Goal: Task Accomplishment & Management: Complete application form

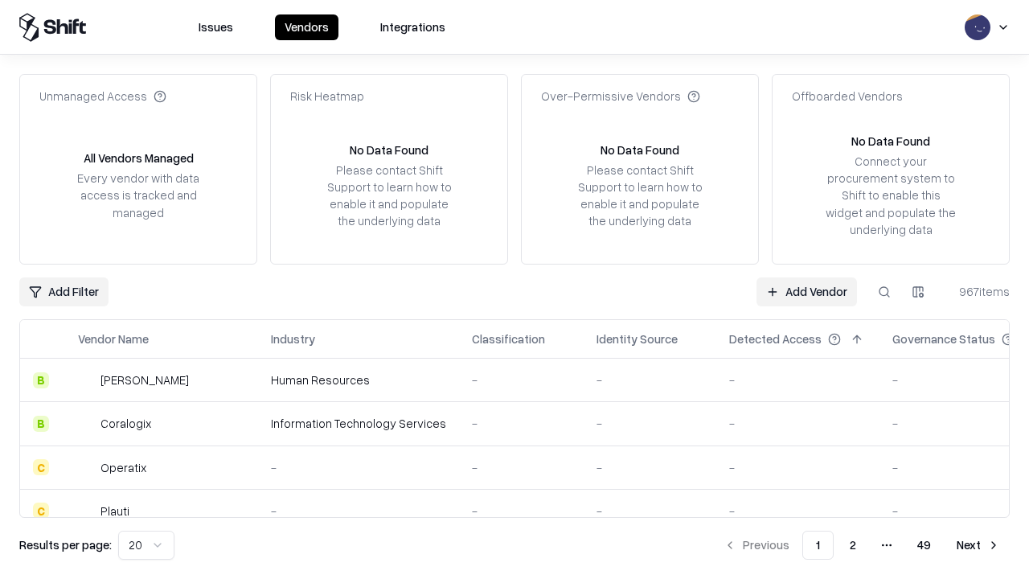
click at [806, 291] on link "Add Vendor" at bounding box center [807, 291] width 101 height 29
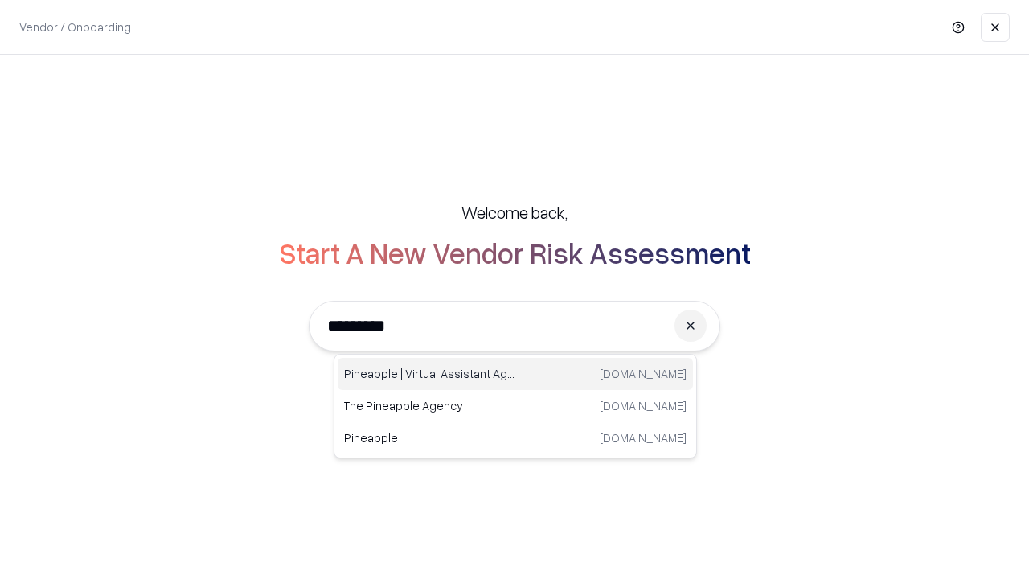
click at [515, 374] on div "Pineapple | Virtual Assistant Agency [DOMAIN_NAME]" at bounding box center [515, 374] width 355 height 32
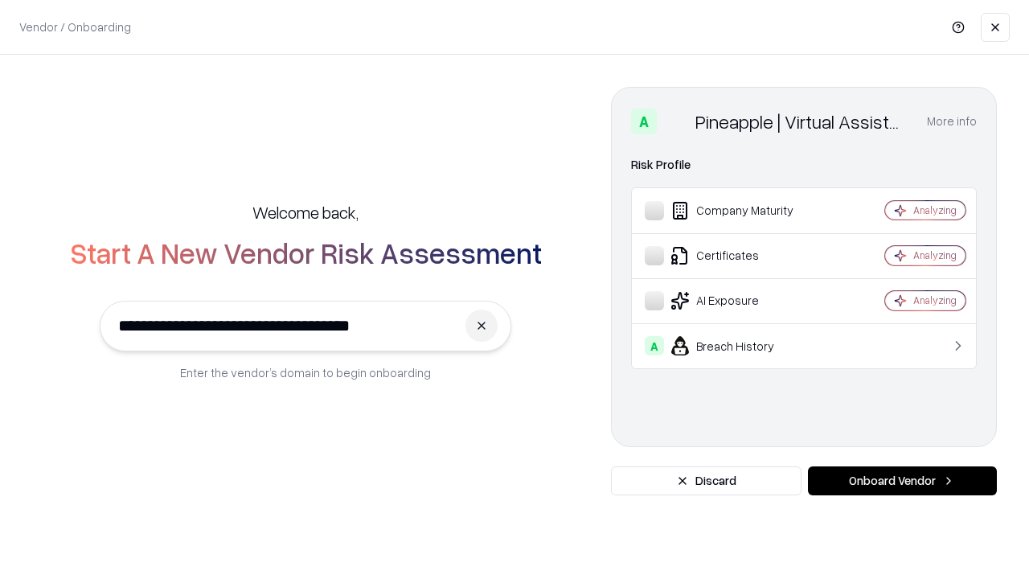
type input "**********"
click at [902, 481] on button "Onboard Vendor" at bounding box center [902, 480] width 189 height 29
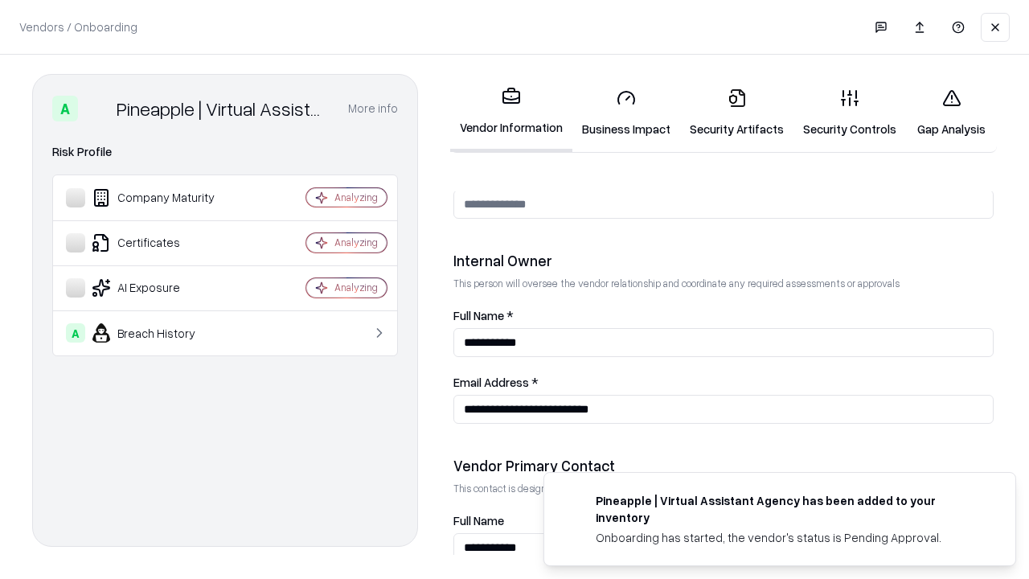
scroll to position [833, 0]
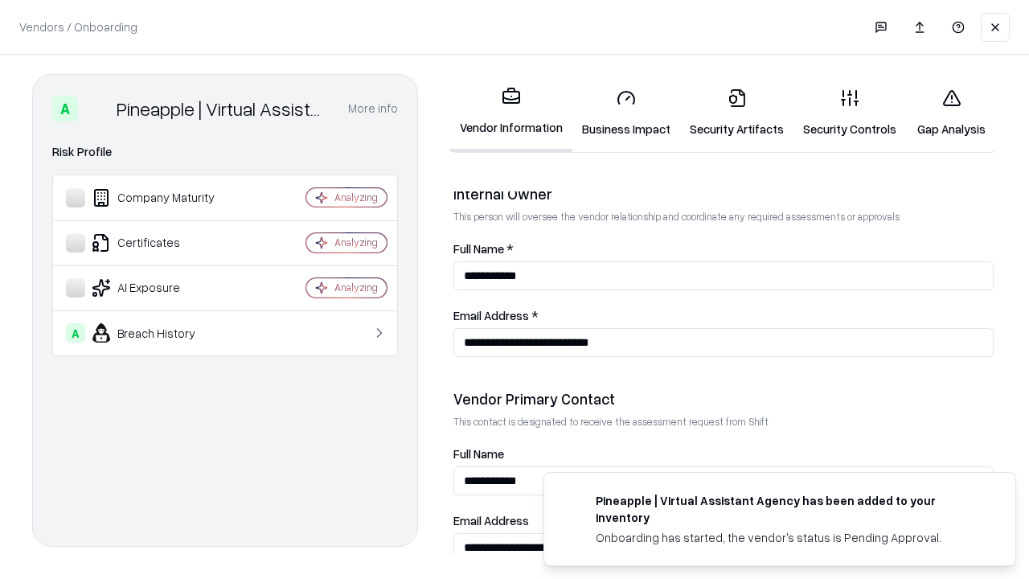
click at [737, 113] on link "Security Artifacts" at bounding box center [736, 113] width 113 height 75
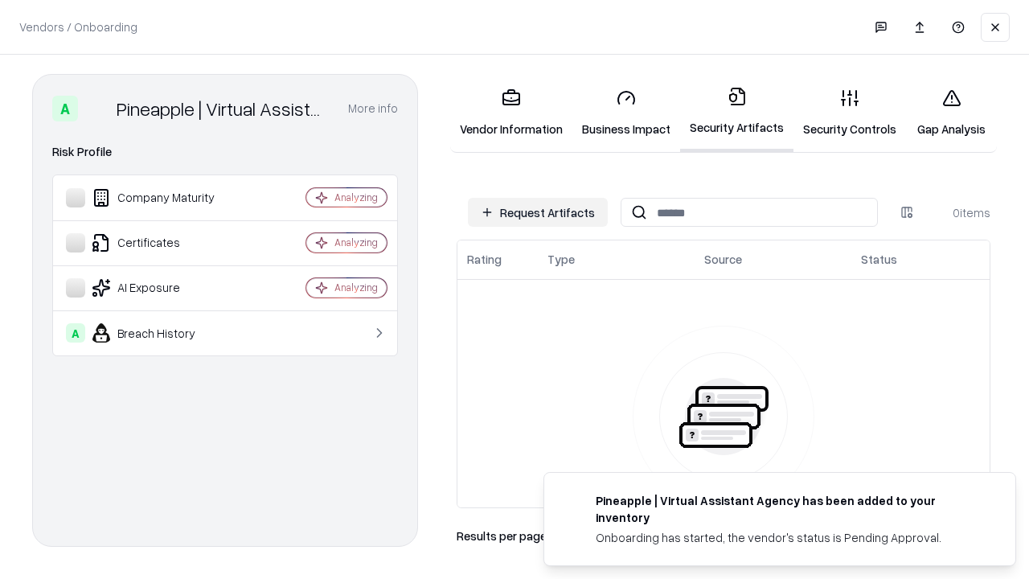
click at [538, 212] on button "Request Artifacts" at bounding box center [538, 212] width 140 height 29
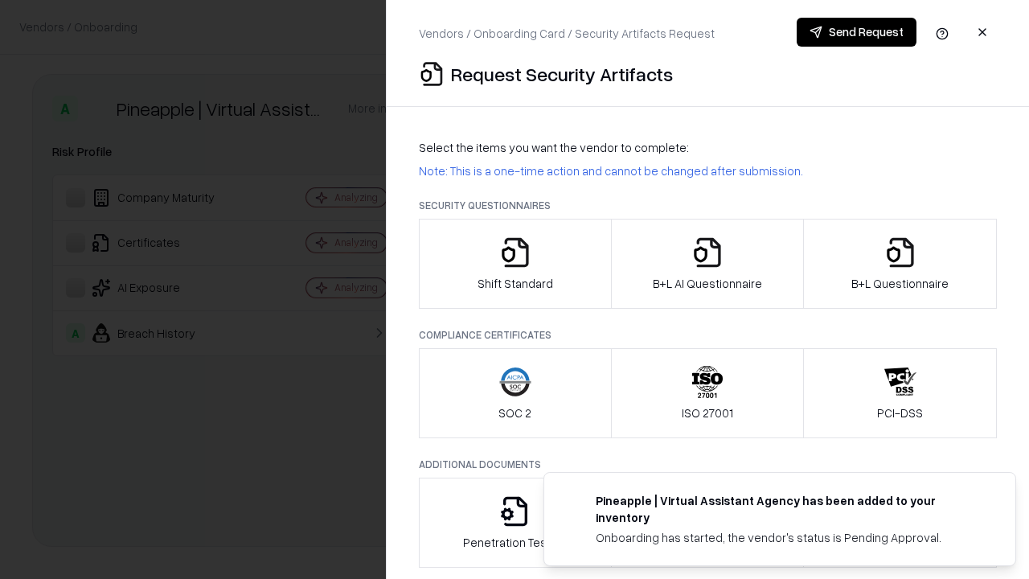
click at [900, 264] on icon "button" at bounding box center [900, 252] width 32 height 32
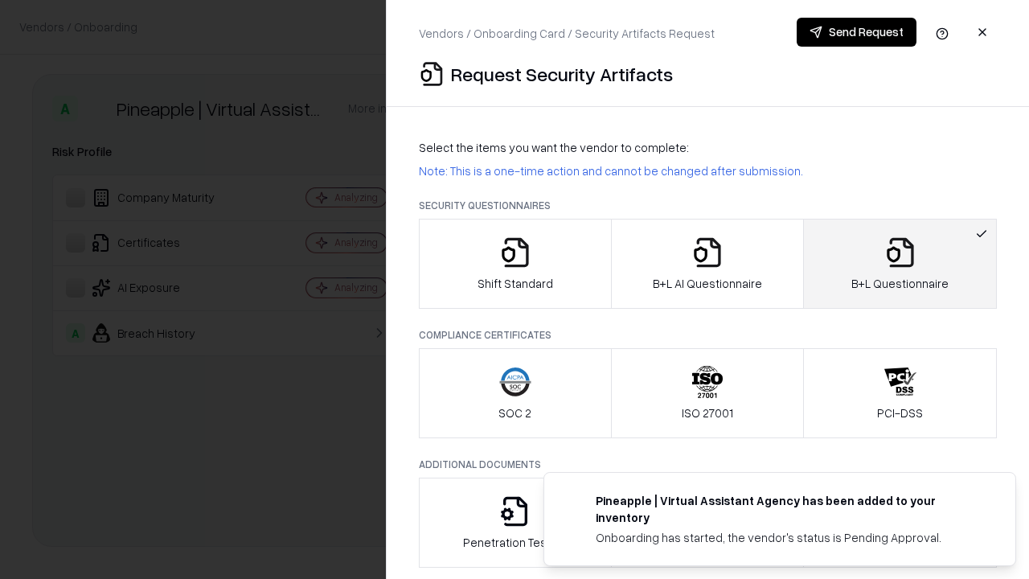
click at [707, 264] on icon "button" at bounding box center [707, 252] width 32 height 32
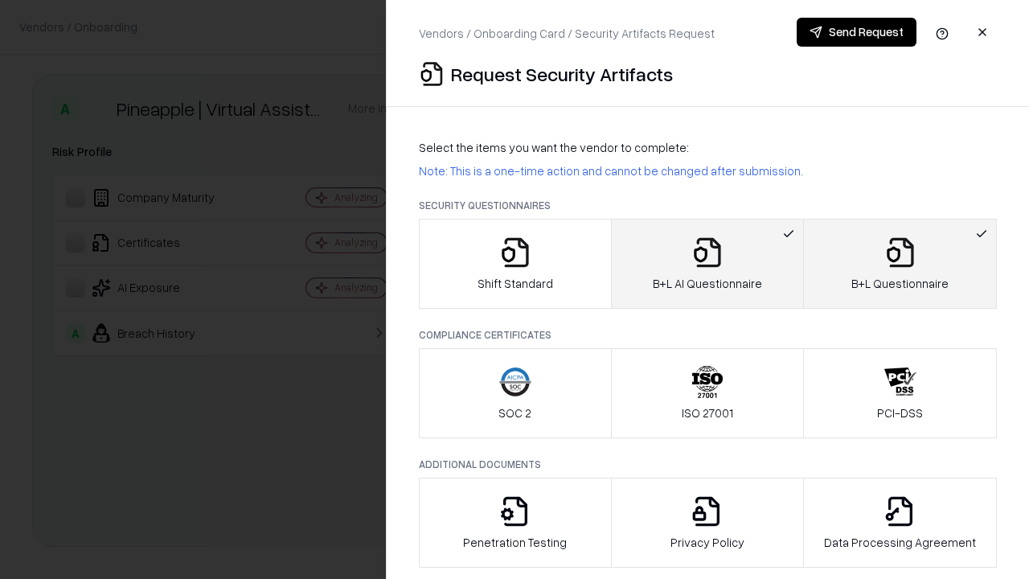
click at [856, 32] on button "Send Request" at bounding box center [857, 32] width 120 height 29
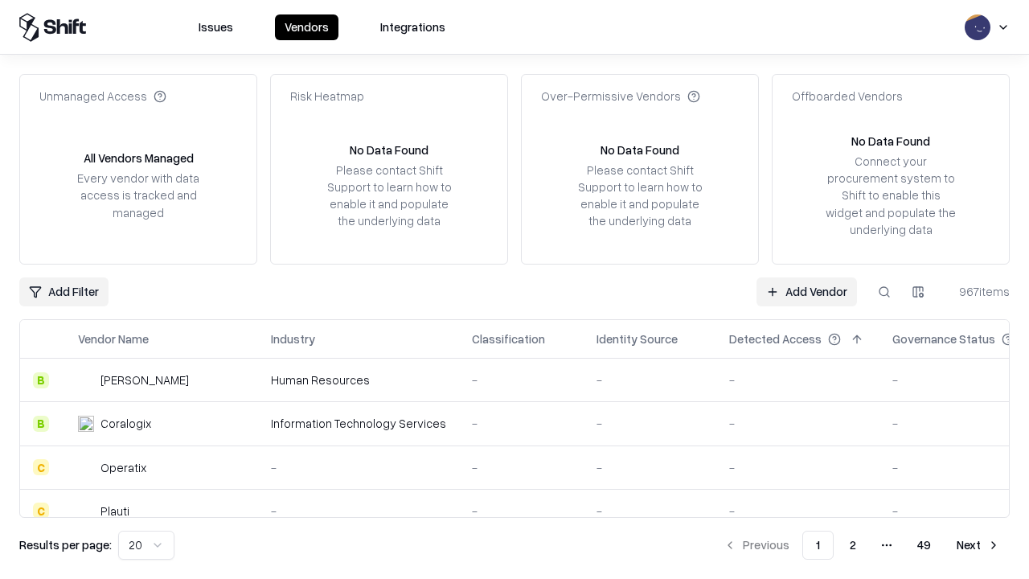
click at [884, 291] on button at bounding box center [884, 291] width 29 height 29
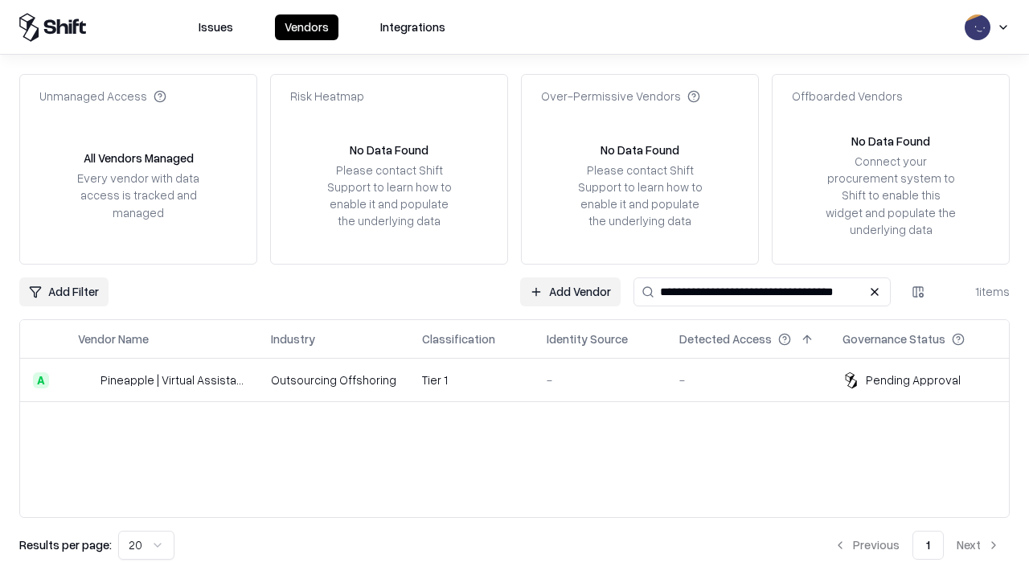
type input "**********"
click at [524, 380] on td "Tier 1" at bounding box center [471, 380] width 125 height 43
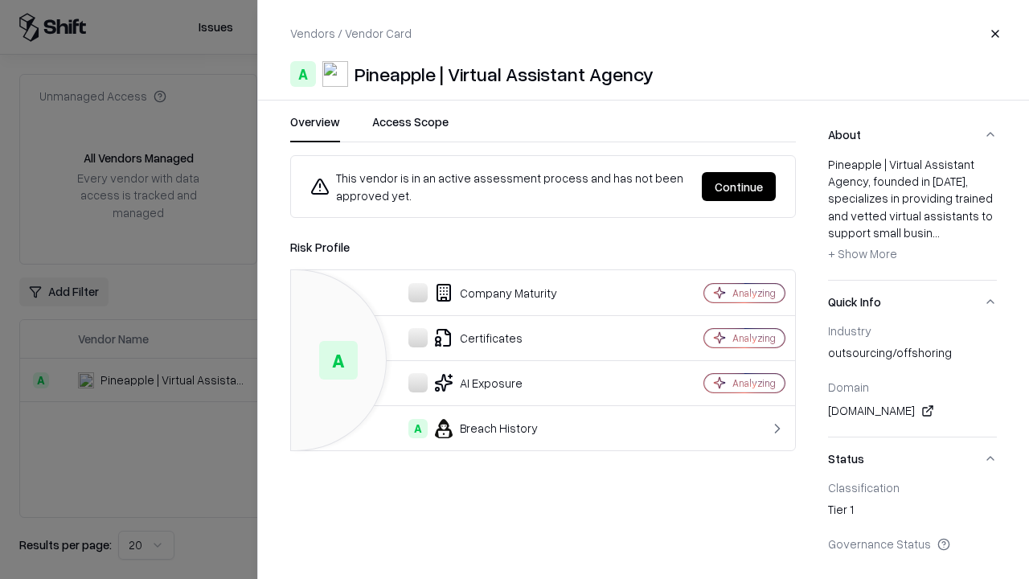
click at [739, 187] on button "Continue" at bounding box center [739, 186] width 74 height 29
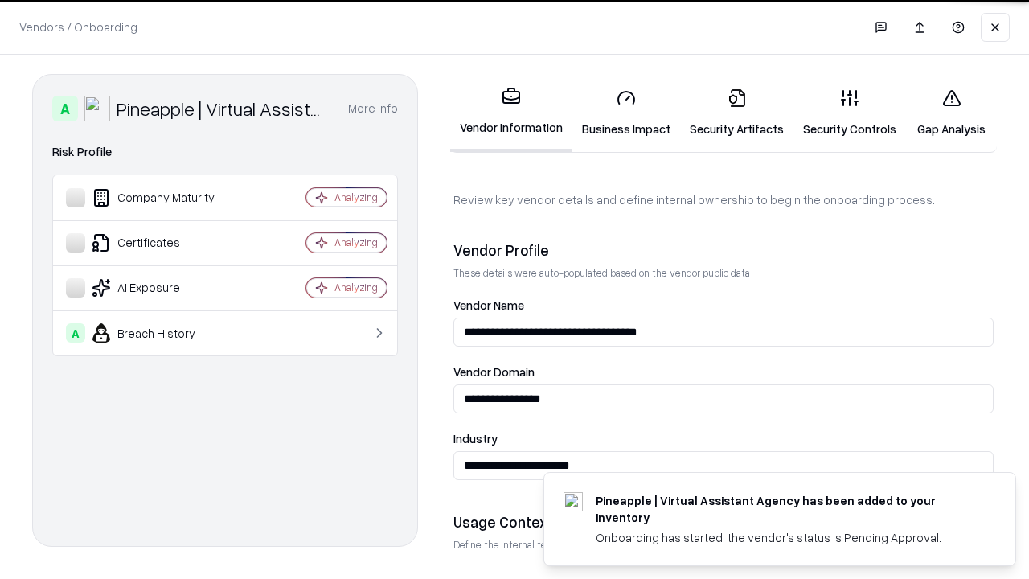
click at [737, 113] on link "Security Artifacts" at bounding box center [736, 113] width 113 height 75
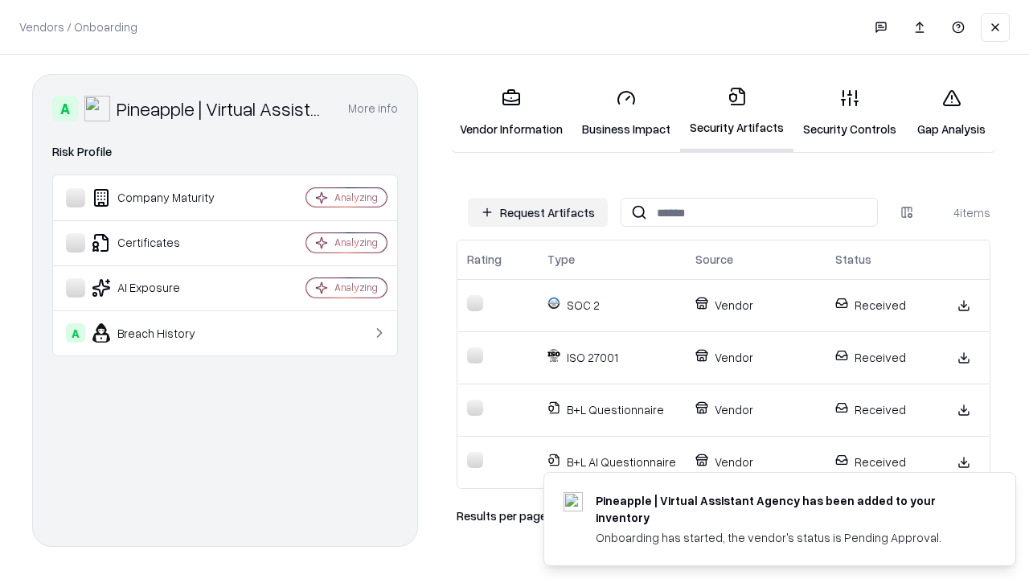
click at [951, 113] on link "Gap Analysis" at bounding box center [951, 113] width 91 height 75
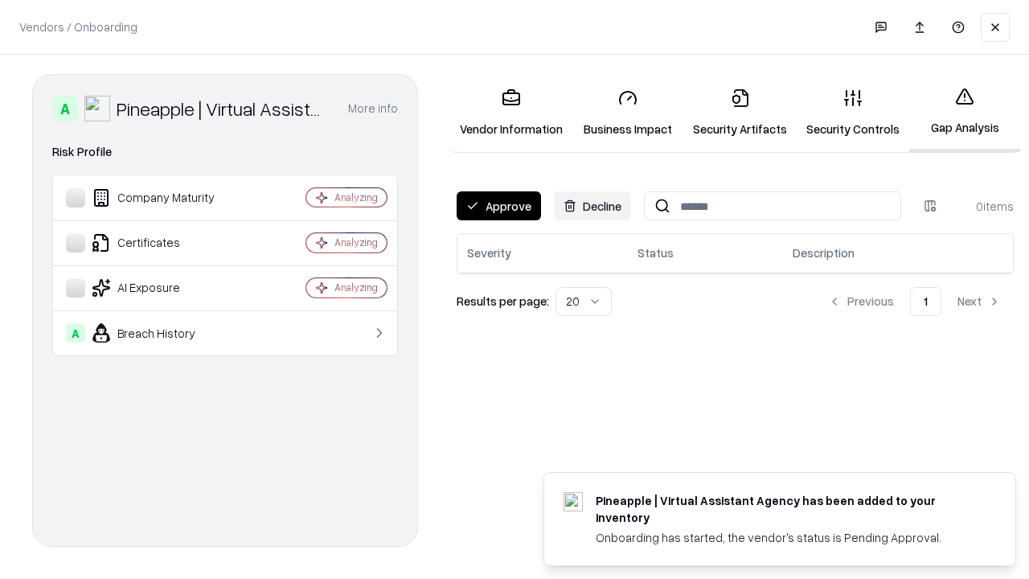
click at [499, 206] on button "Approve" at bounding box center [499, 205] width 84 height 29
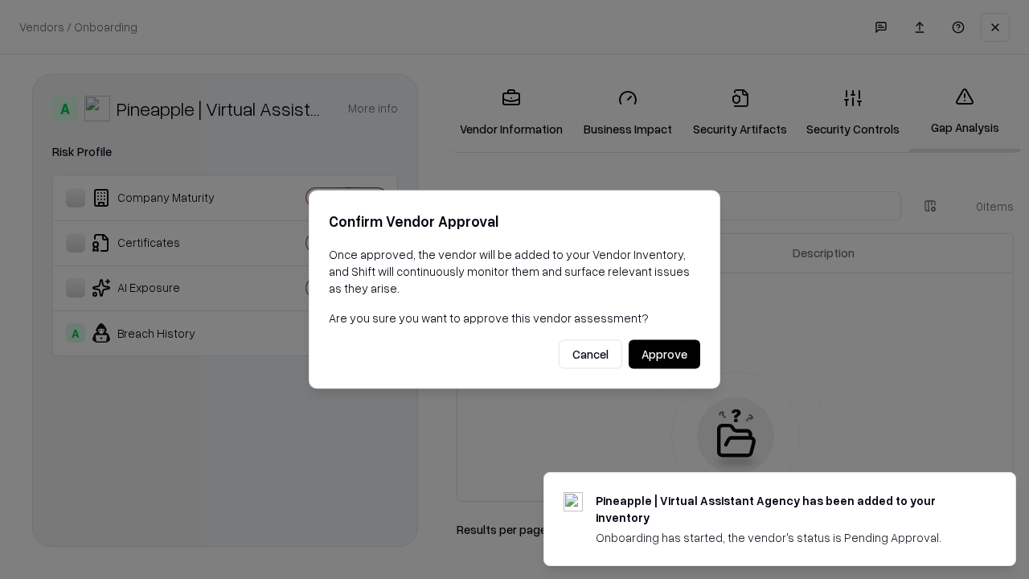
click at [664, 354] on button "Approve" at bounding box center [665, 354] width 72 height 29
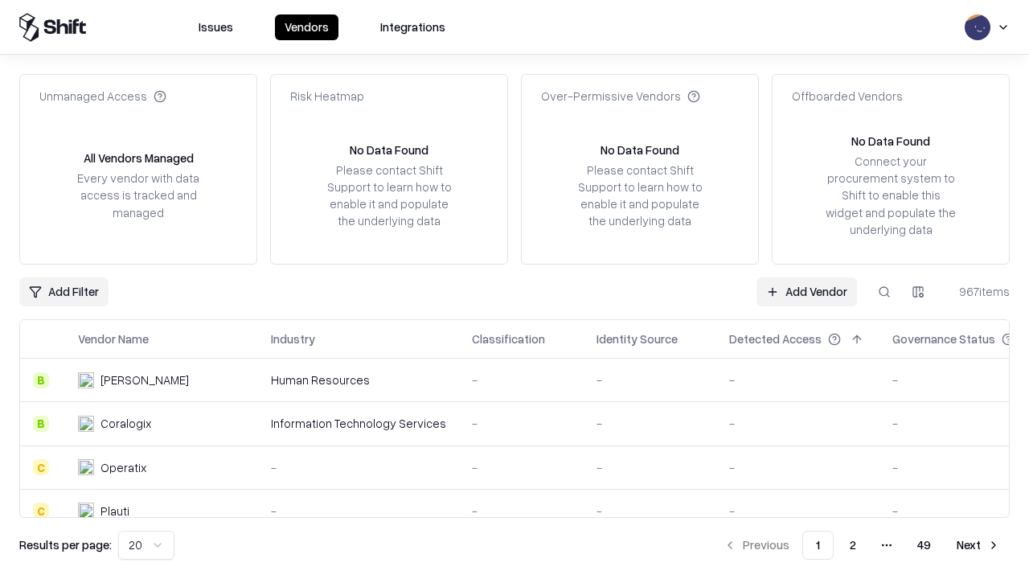
type input "**********"
click at [806, 291] on link "Add Vendor" at bounding box center [807, 291] width 101 height 29
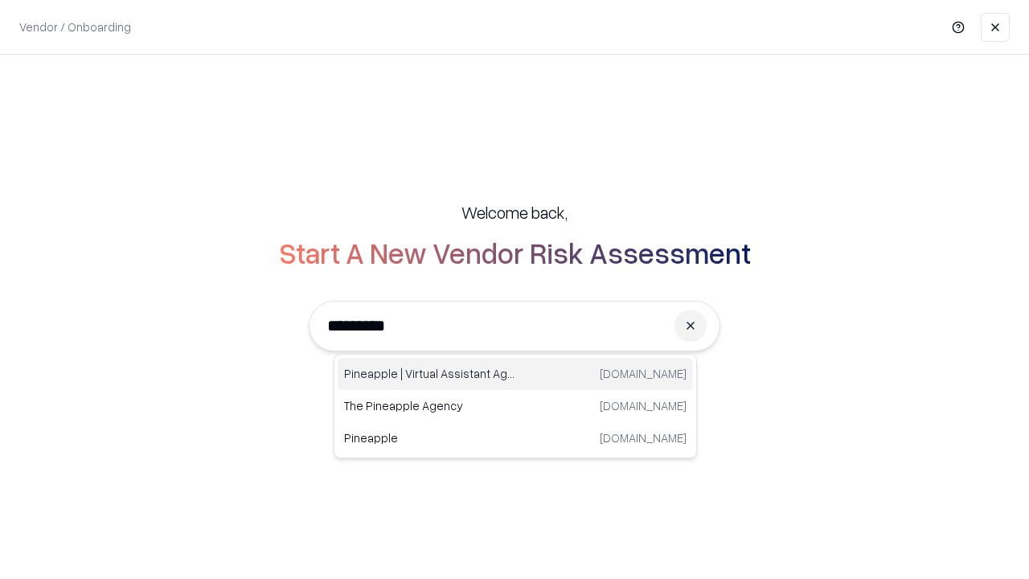
click at [515, 374] on div "Pineapple | Virtual Assistant Agency [DOMAIN_NAME]" at bounding box center [515, 374] width 355 height 32
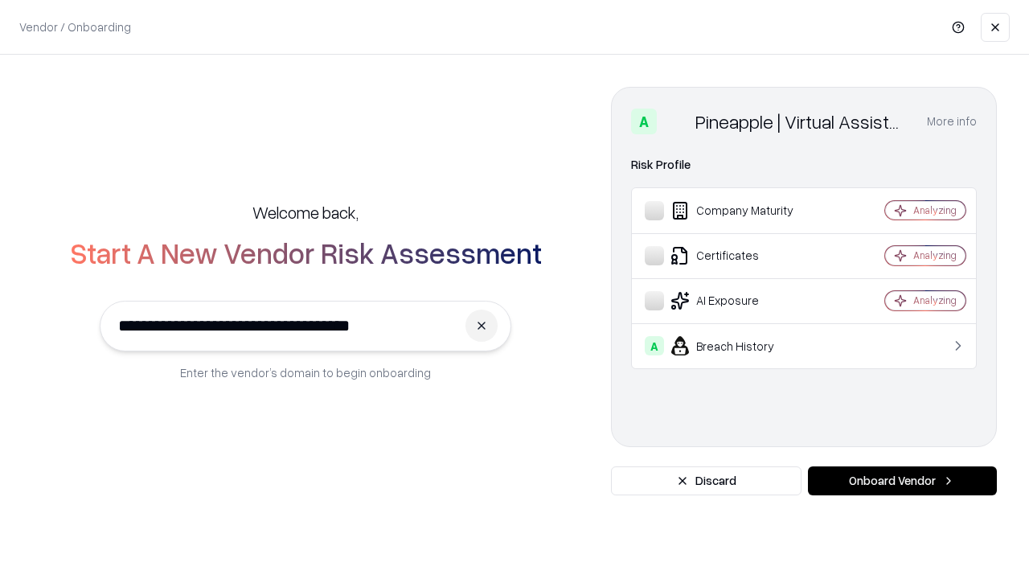
type input "**********"
click at [902, 481] on button "Onboard Vendor" at bounding box center [902, 480] width 189 height 29
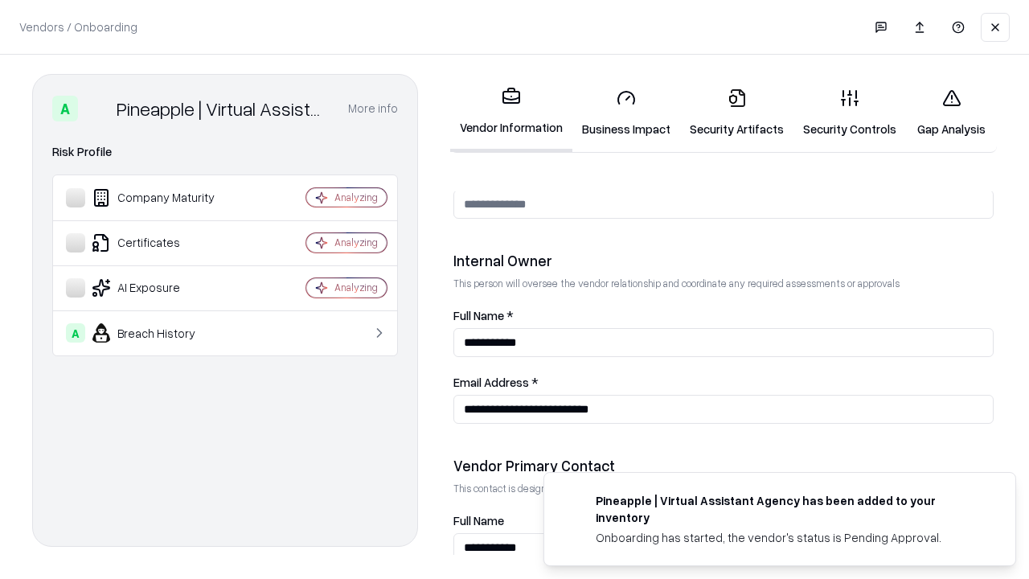
scroll to position [833, 0]
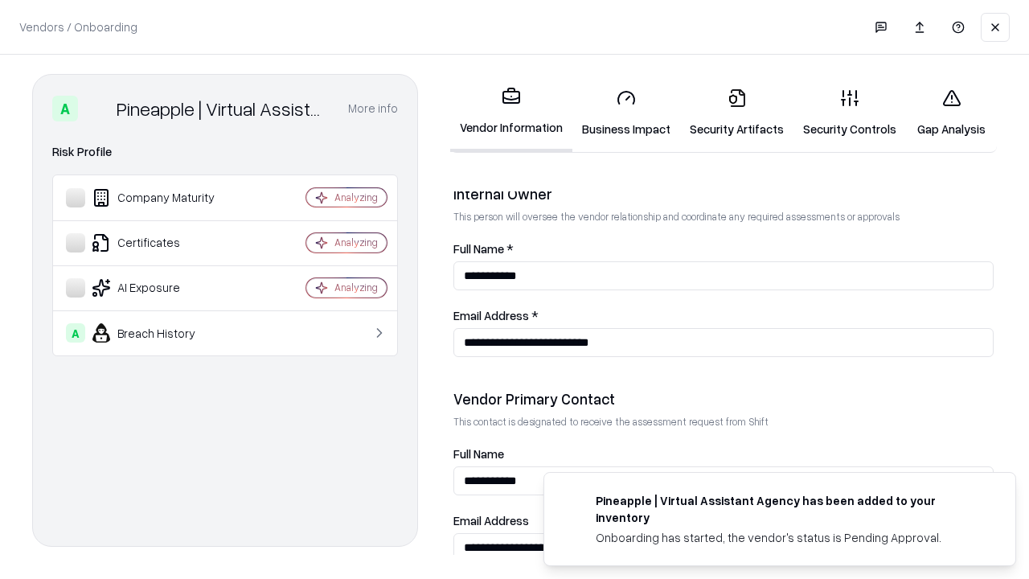
click at [951, 113] on link "Gap Analysis" at bounding box center [951, 113] width 91 height 75
